Goal: Task Accomplishment & Management: Use online tool/utility

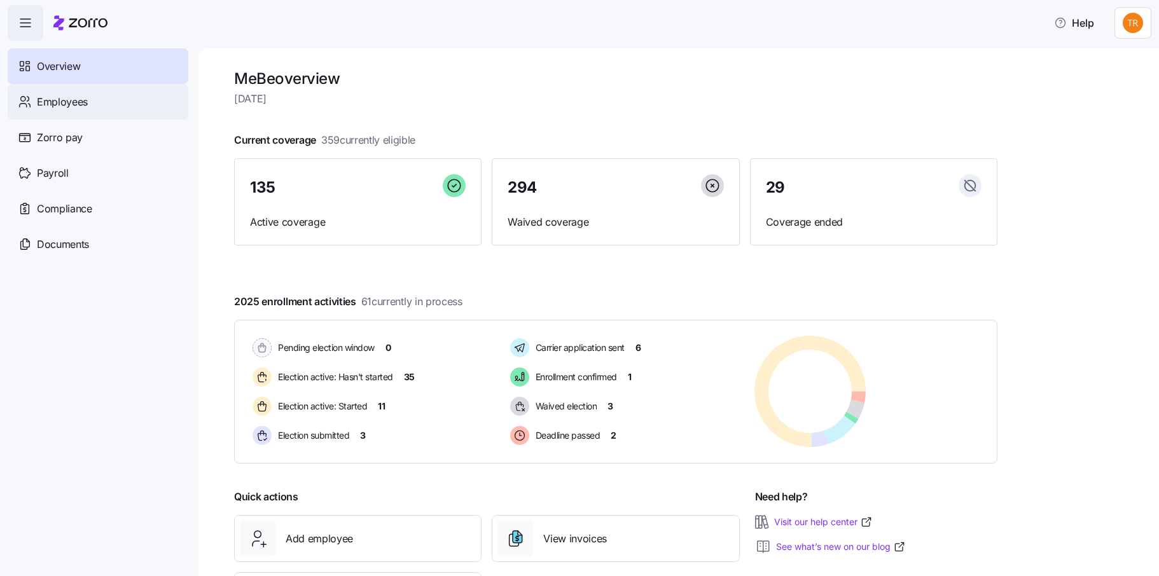
click at [69, 99] on span "Employees" at bounding box center [62, 102] width 51 height 16
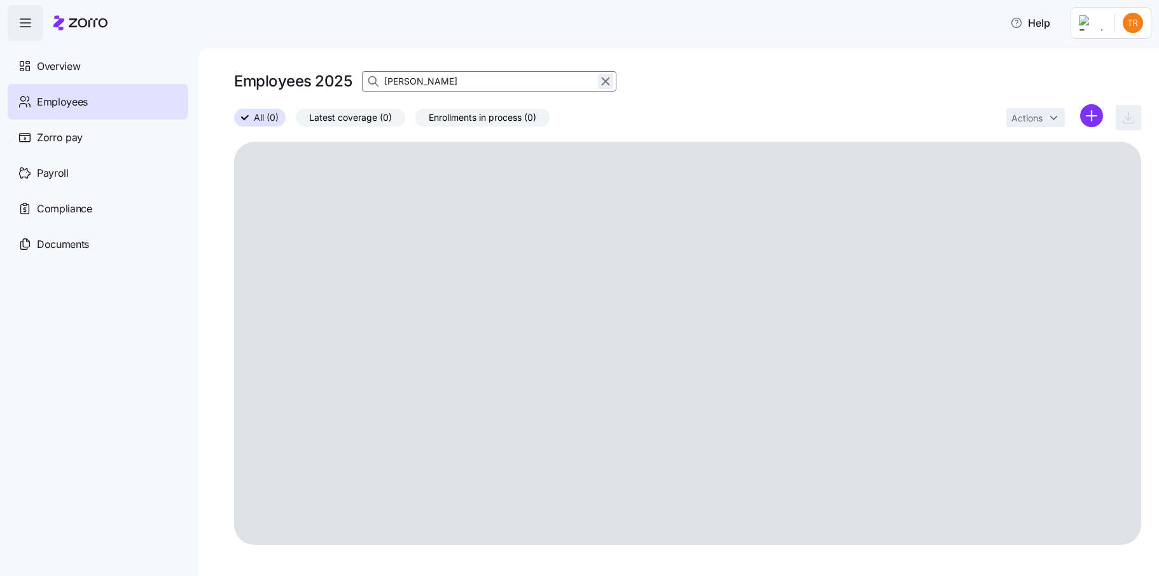
click at [606, 85] on icon "button" at bounding box center [606, 81] width 14 height 15
click at [377, 86] on icon "button" at bounding box center [374, 81] width 13 height 13
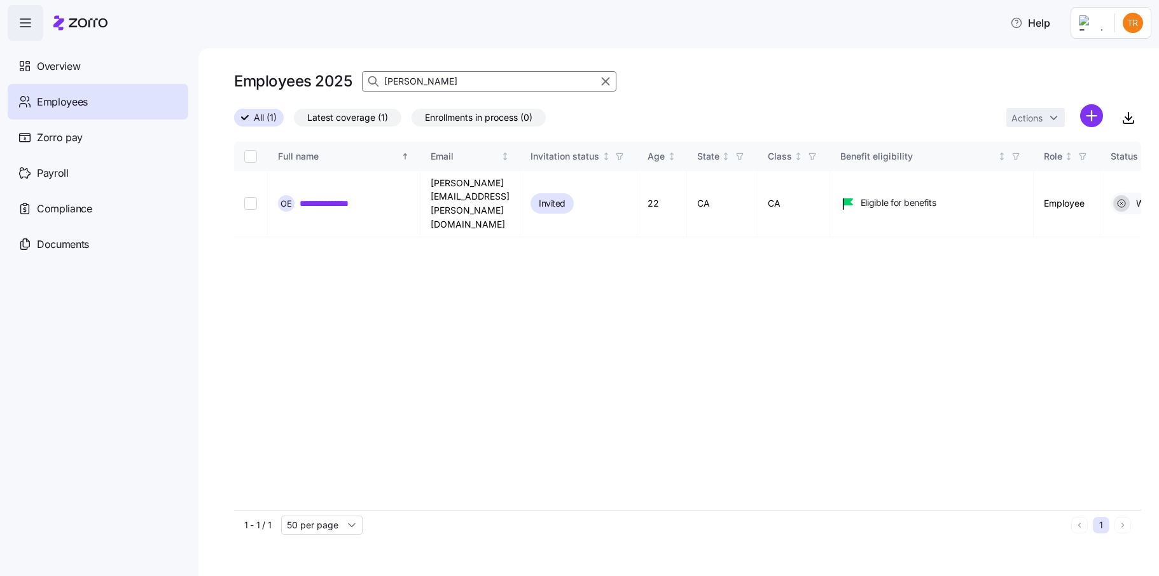
type input "[PERSON_NAME]"
click at [1092, 118] on html "**********" at bounding box center [579, 284] width 1159 height 569
click at [1015, 153] on span "Upload roster" at bounding box center [1035, 150] width 54 height 13
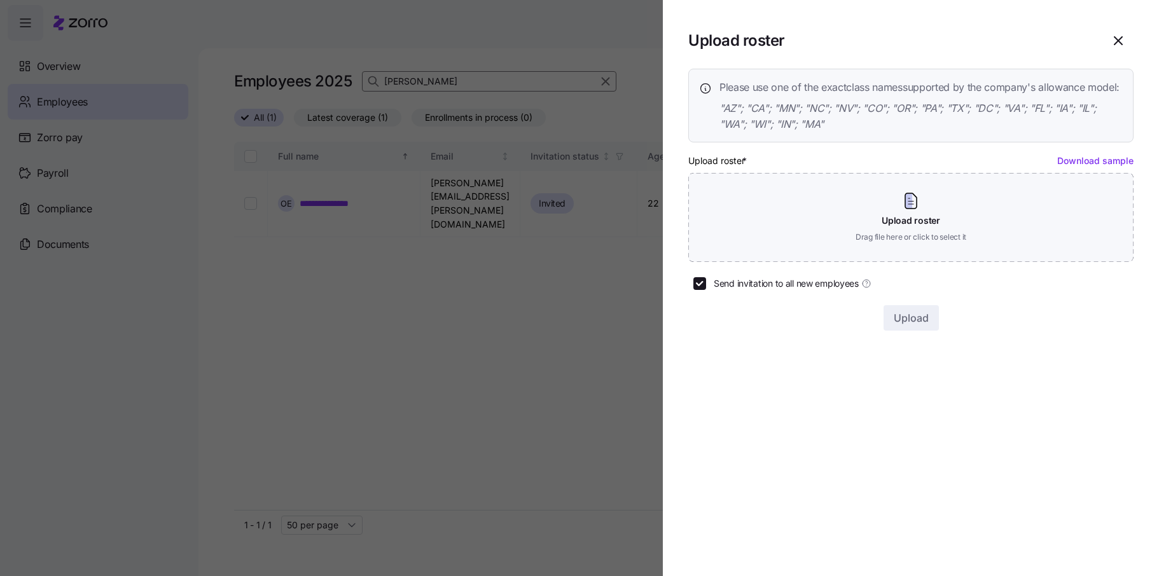
click at [1104, 166] on link "Download sample" at bounding box center [1095, 160] width 76 height 11
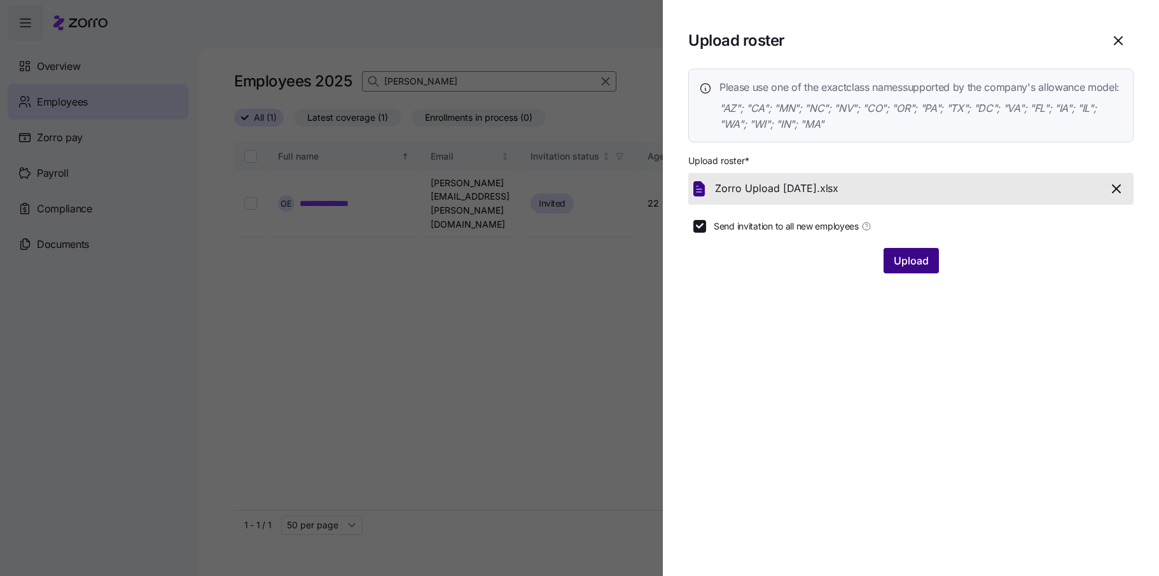
click at [910, 268] on span "Upload" at bounding box center [911, 260] width 35 height 15
